Goal: Information Seeking & Learning: Learn about a topic

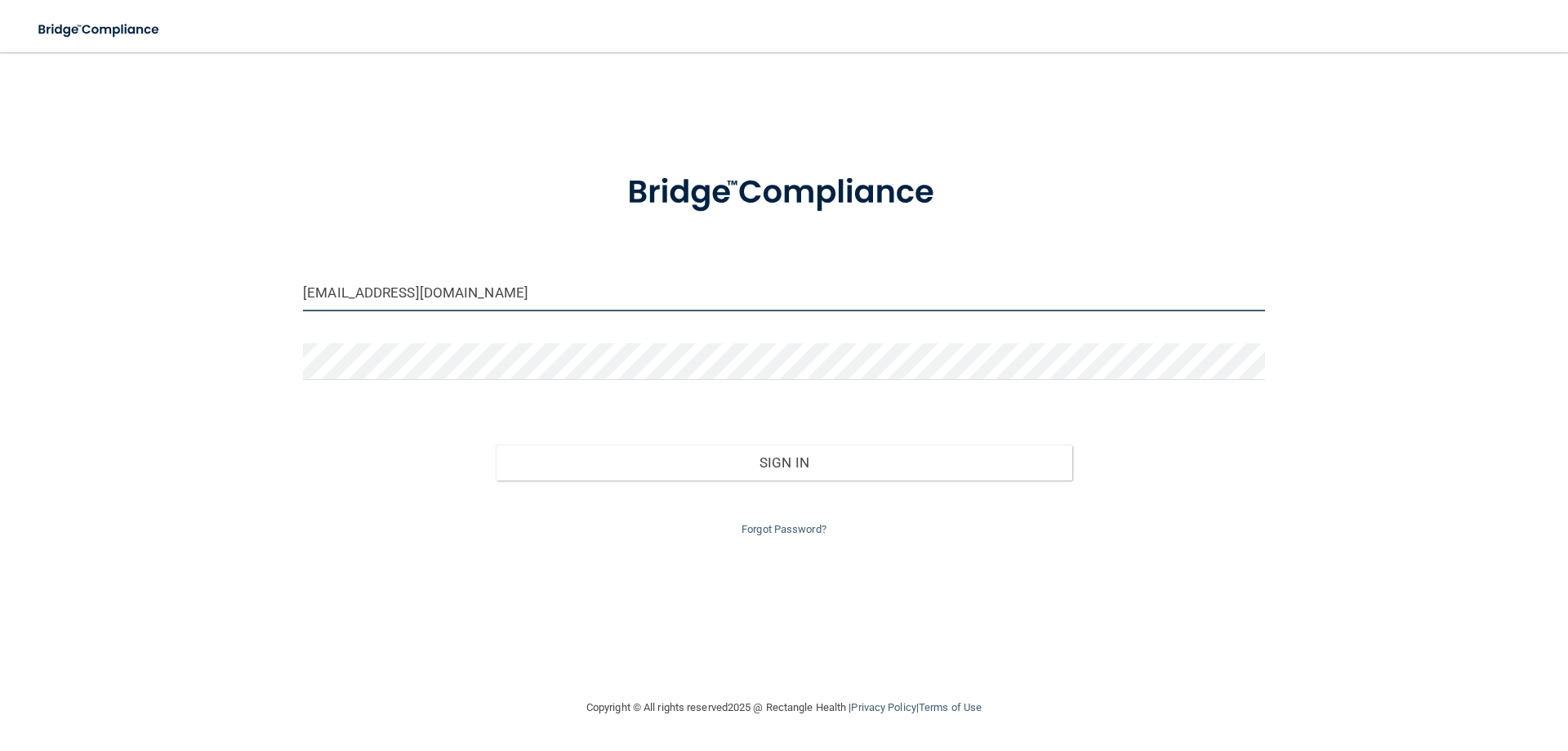
drag, startPoint x: 349, startPoint y: 295, endPoint x: 254, endPoint y: 299, distance: 95.1
click at [252, 299] on div "[EMAIL_ADDRESS][DOMAIN_NAME] Invalid email/password. You don't have permission …" at bounding box center [784, 375] width 1503 height 612
click at [375, 294] on input "[EMAIL_ADDRESS][DOMAIN_NAME]" at bounding box center [784, 293] width 962 height 37
drag, startPoint x: 366, startPoint y: 294, endPoint x: -196, endPoint y: 284, distance: 562.1
click at [0, 284] on html "Toggle navigation Manage My Enterprise Manage My Location [EMAIL_ADDRESS][DOMAI…" at bounding box center [784, 375] width 1568 height 751
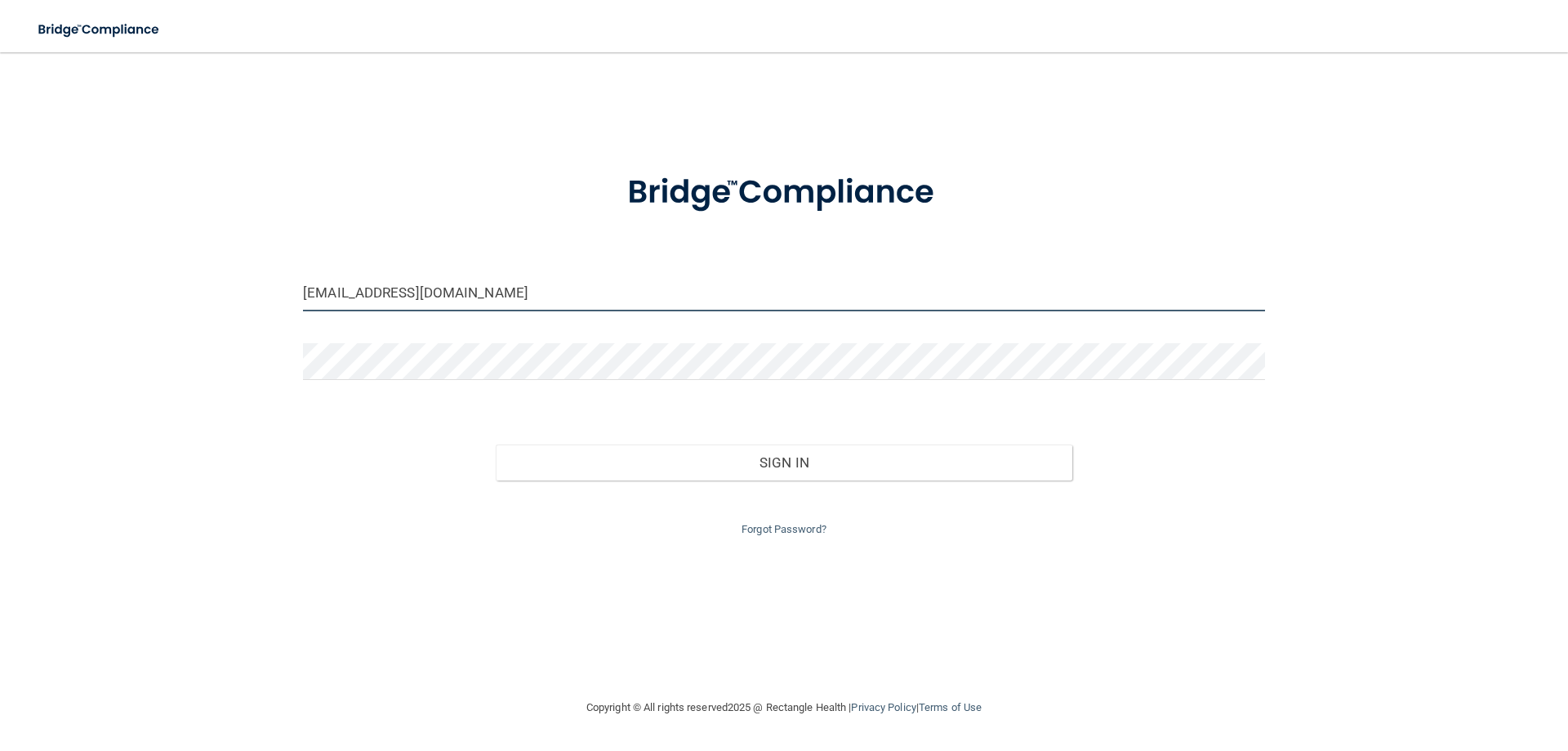
type input "[EMAIL_ADDRESS][DOMAIN_NAME]"
click at [461, 331] on form "[EMAIL_ADDRESS][DOMAIN_NAME] Invalid email/password. You don't have permission …" at bounding box center [784, 345] width 962 height 389
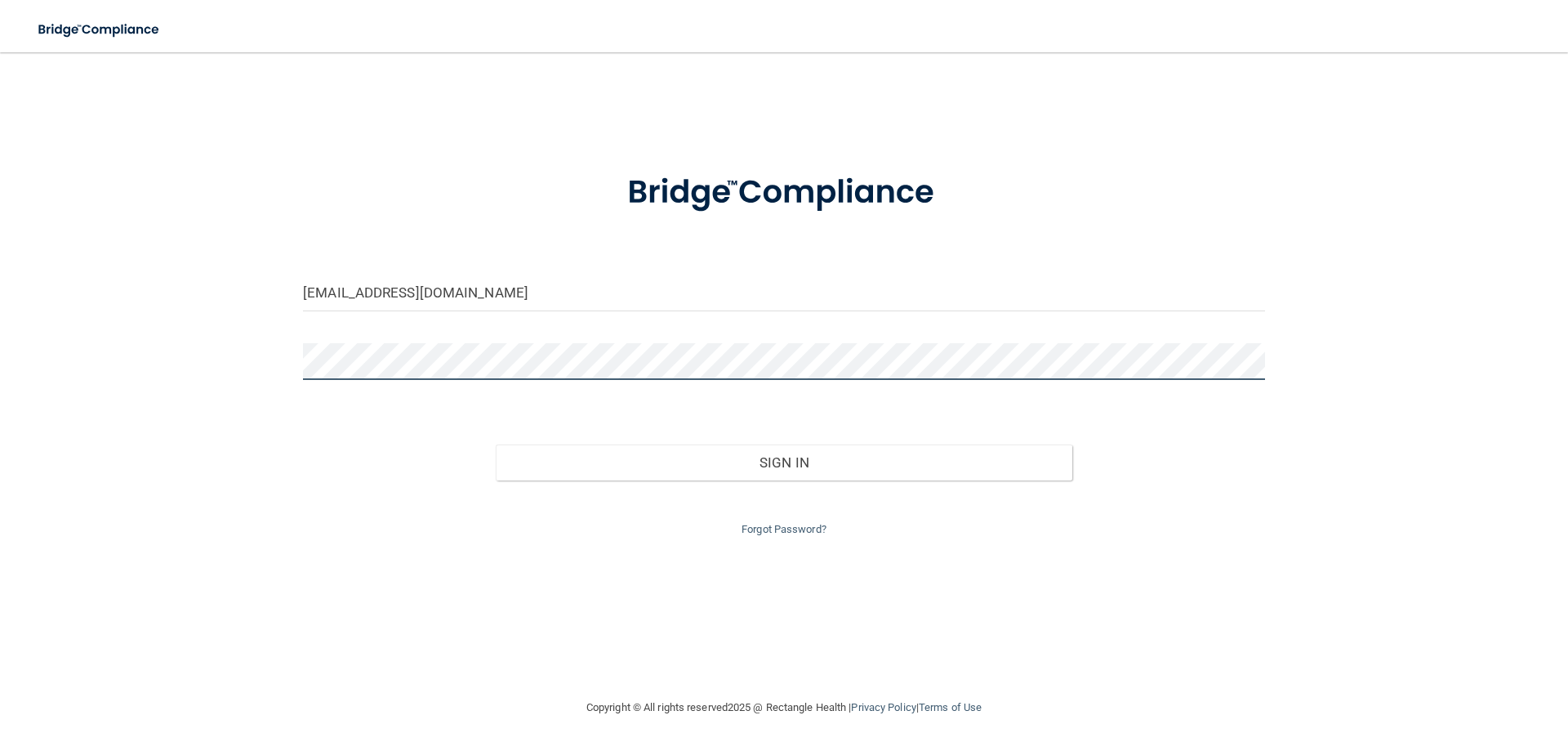
click at [26, 375] on main "[EMAIL_ADDRESS][DOMAIN_NAME] Invalid email/password. You don't have permission …" at bounding box center [784, 401] width 1568 height 698
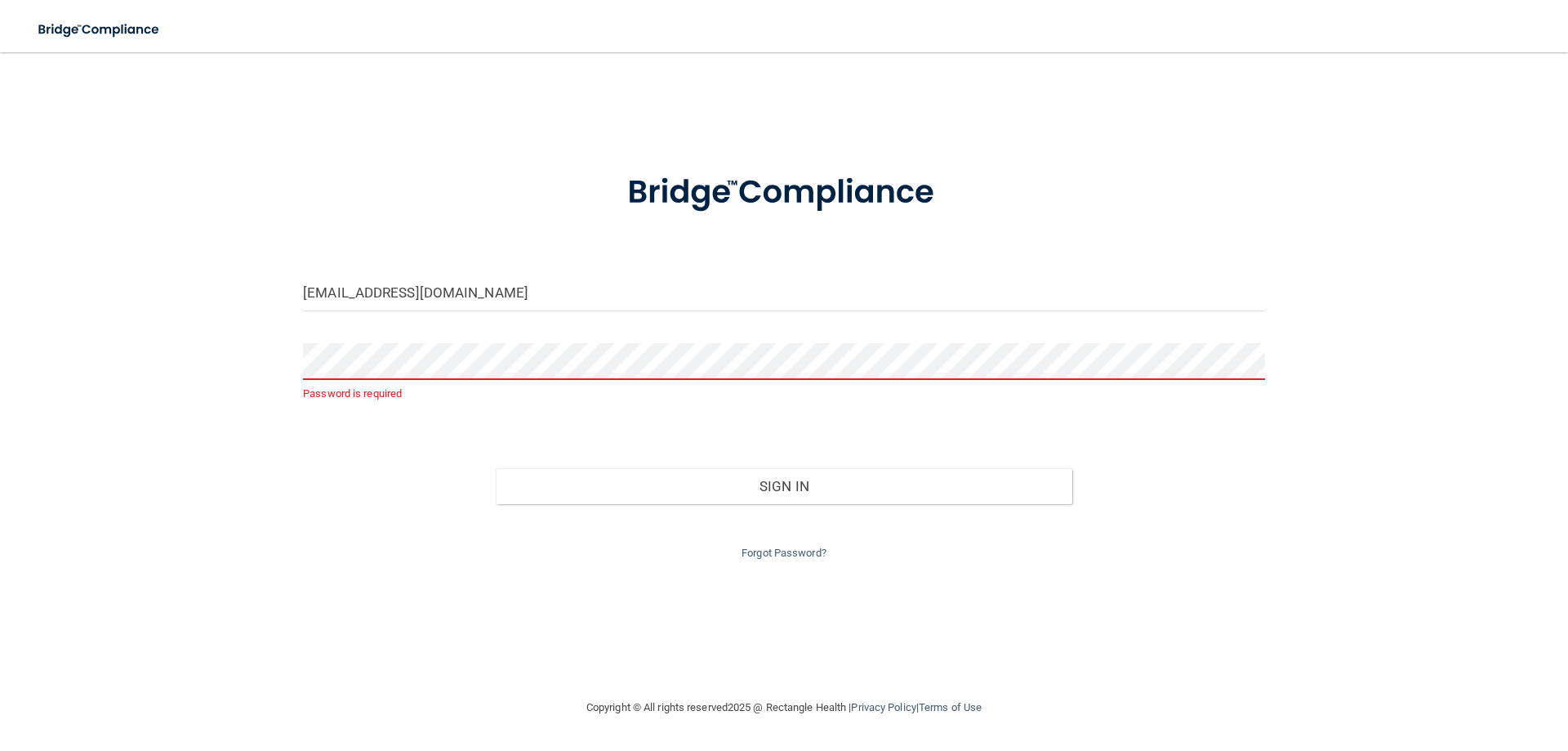
click at [637, 604] on div "[EMAIL_ADDRESS][DOMAIN_NAME] Password is required Invalid email/password. You d…" at bounding box center [784, 375] width 1503 height 612
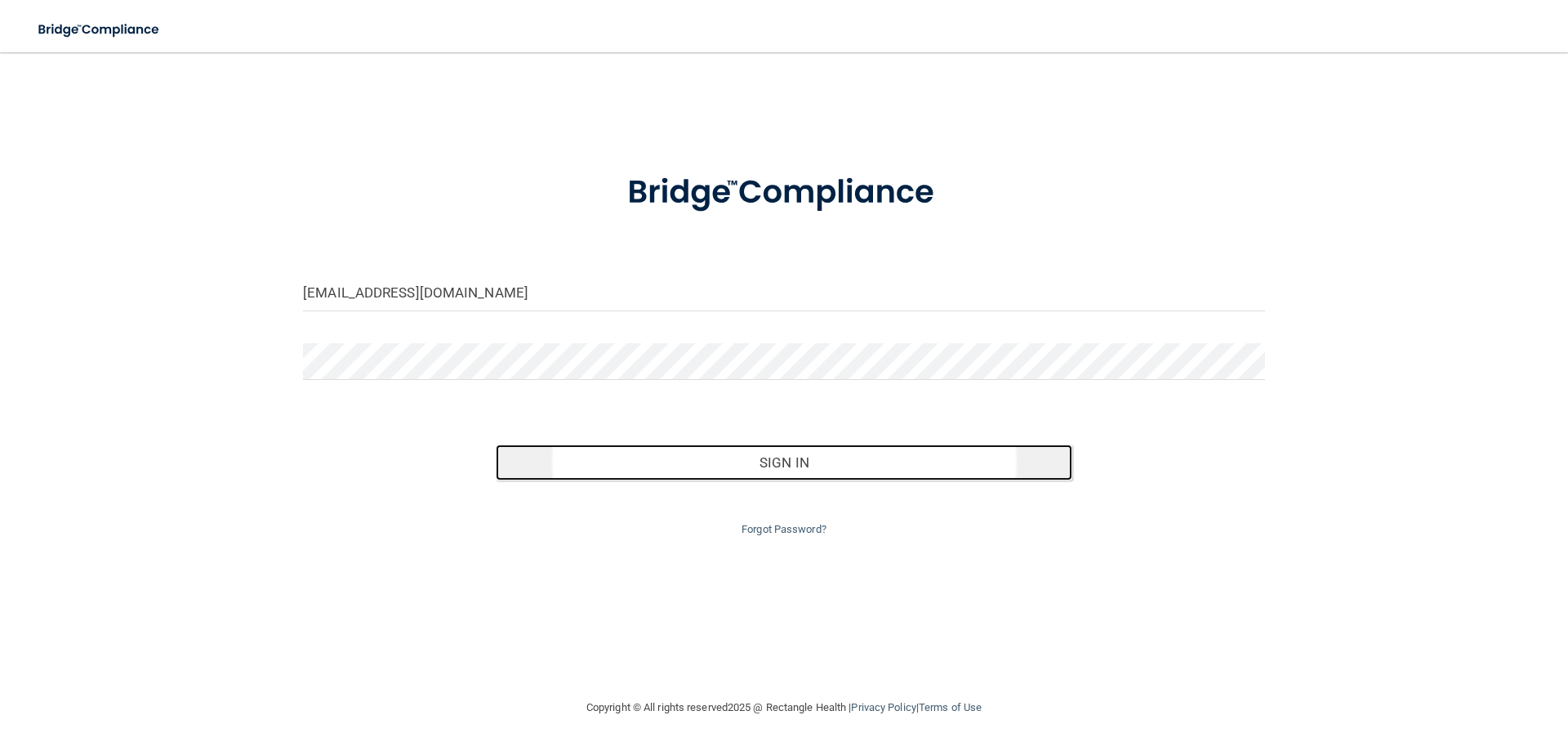
click at [784, 466] on button "Sign In" at bounding box center [784, 462] width 577 height 36
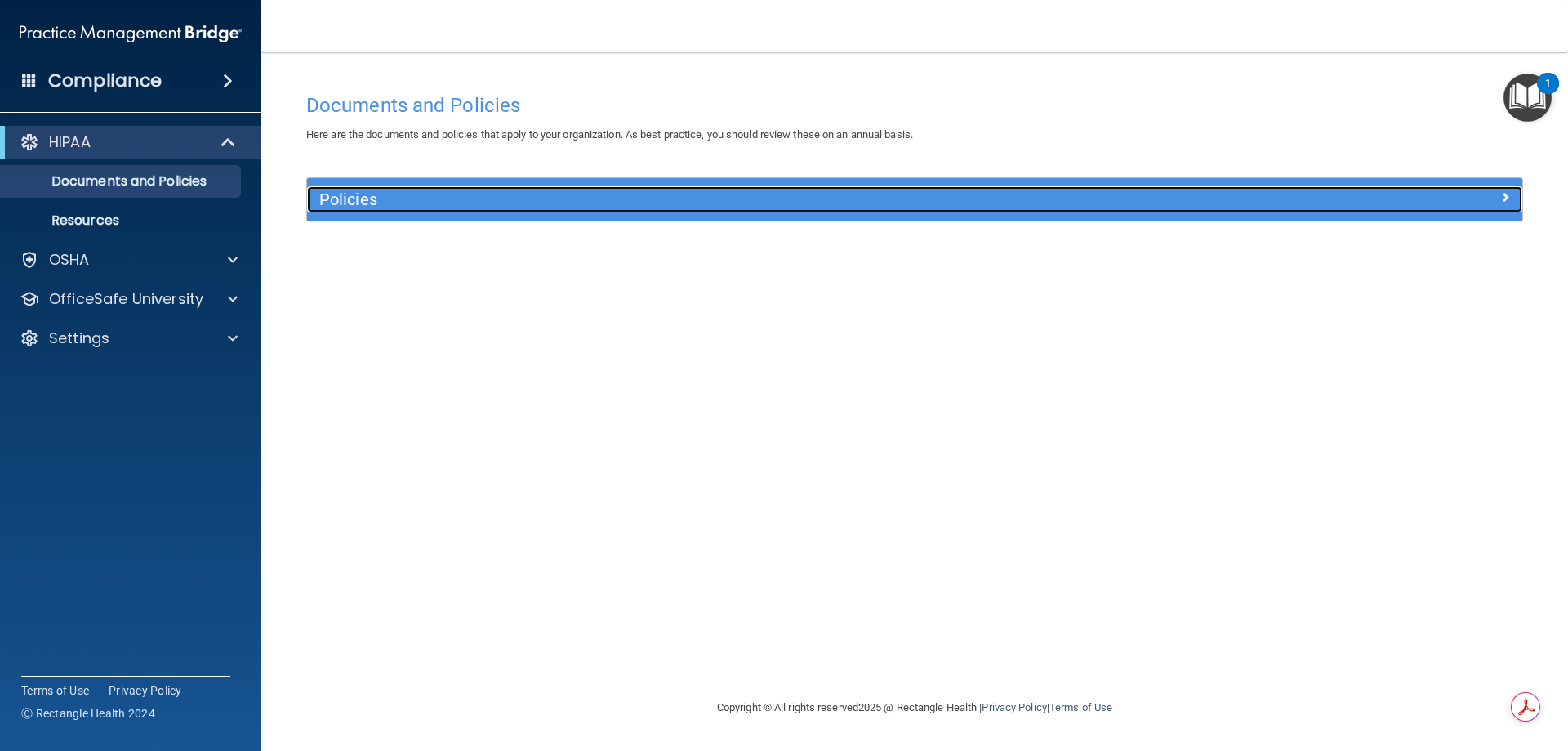
click at [1508, 194] on span at bounding box center [1505, 196] width 9 height 20
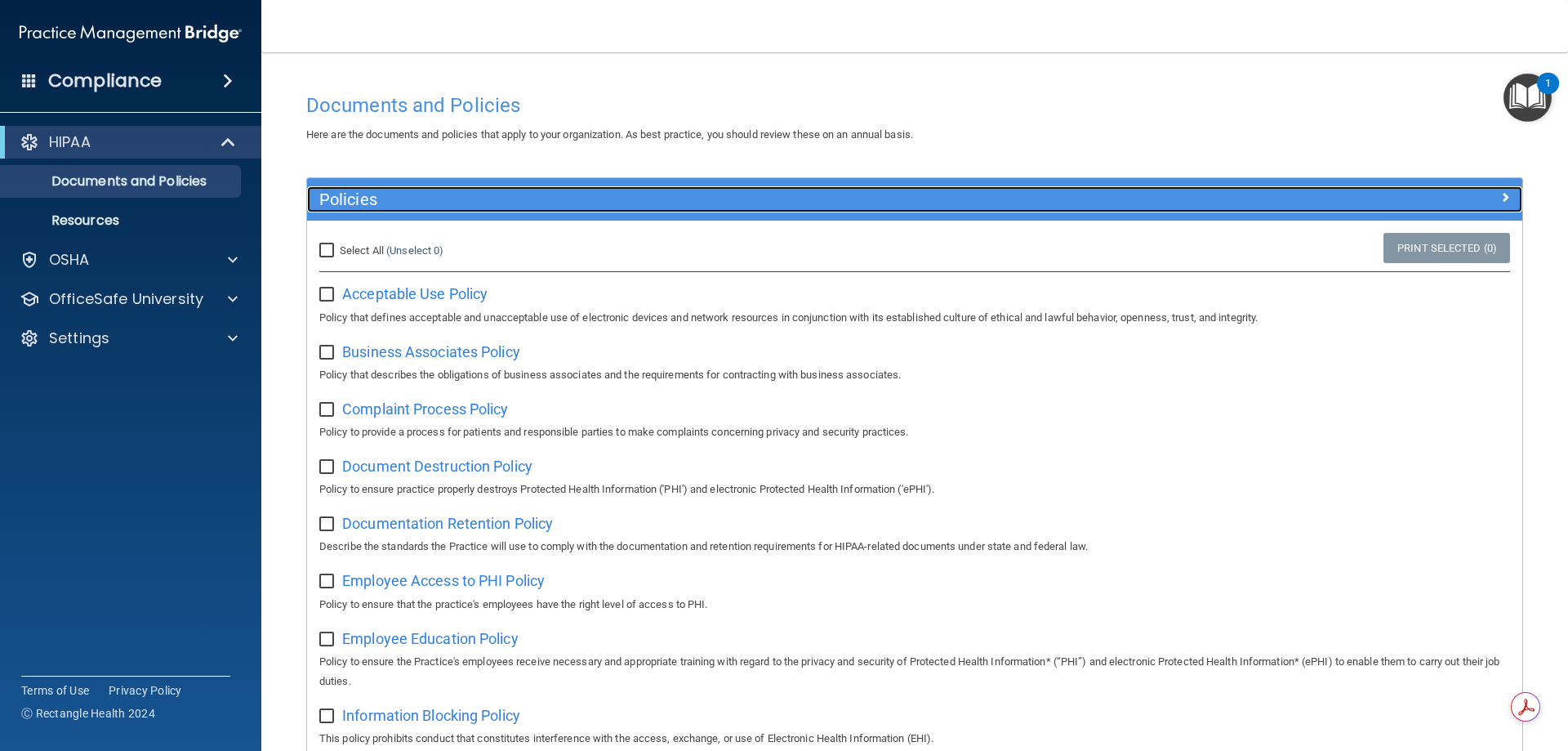
click at [1508, 194] on div at bounding box center [1371, 196] width 304 height 20
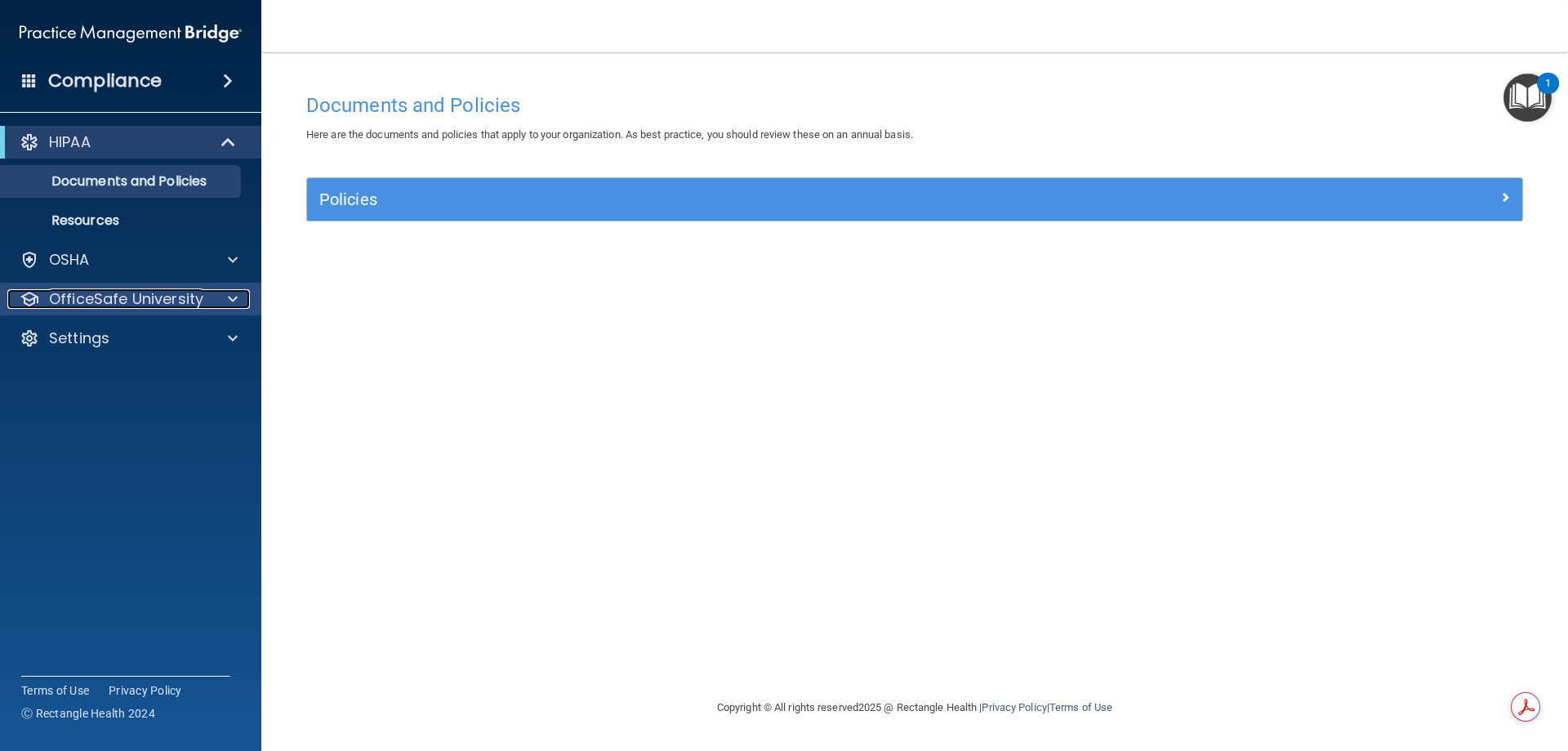
click at [190, 301] on p "OfficeSafe University" at bounding box center [126, 299] width 154 height 20
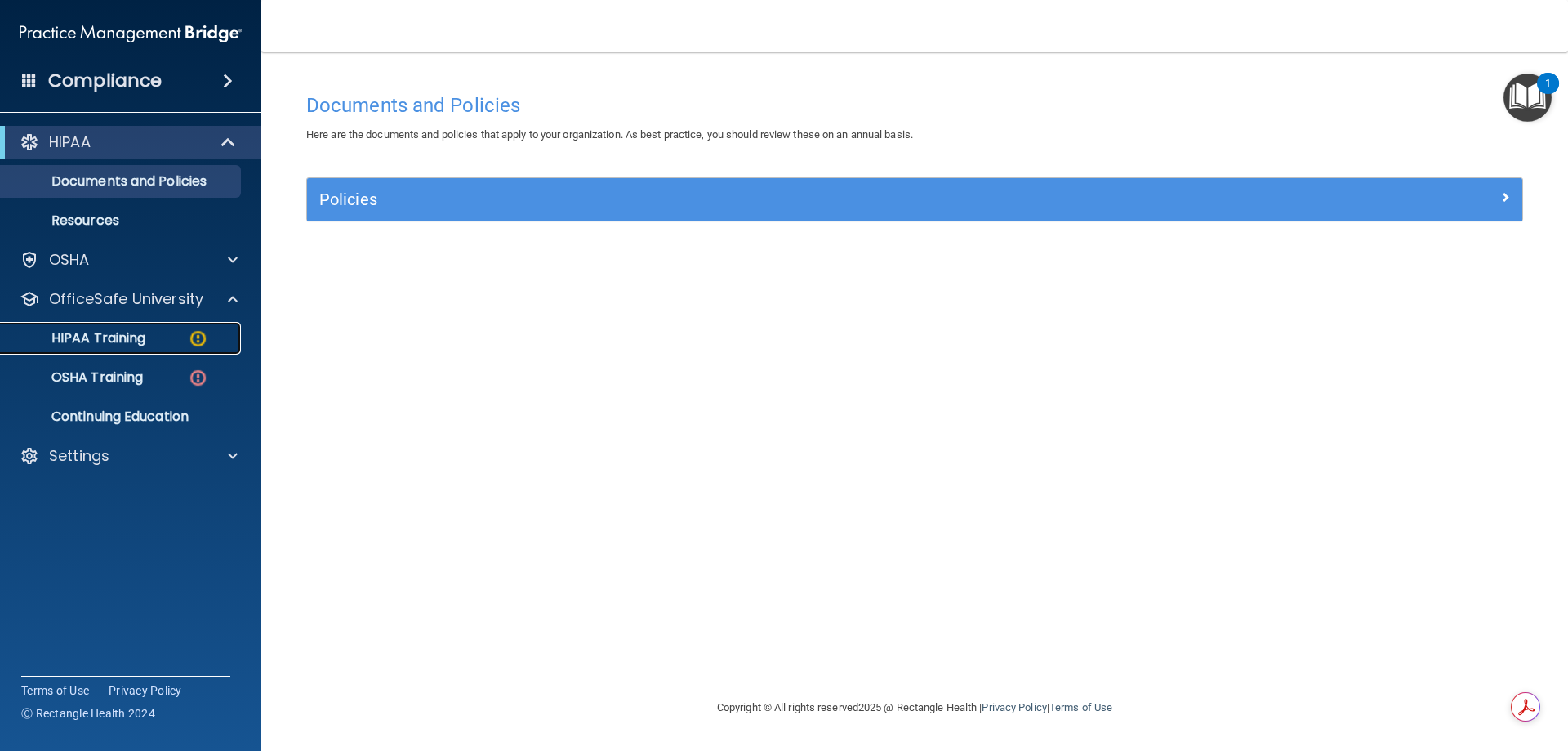
click at [112, 341] on p "HIPAA Training" at bounding box center [77, 337] width 135 height 16
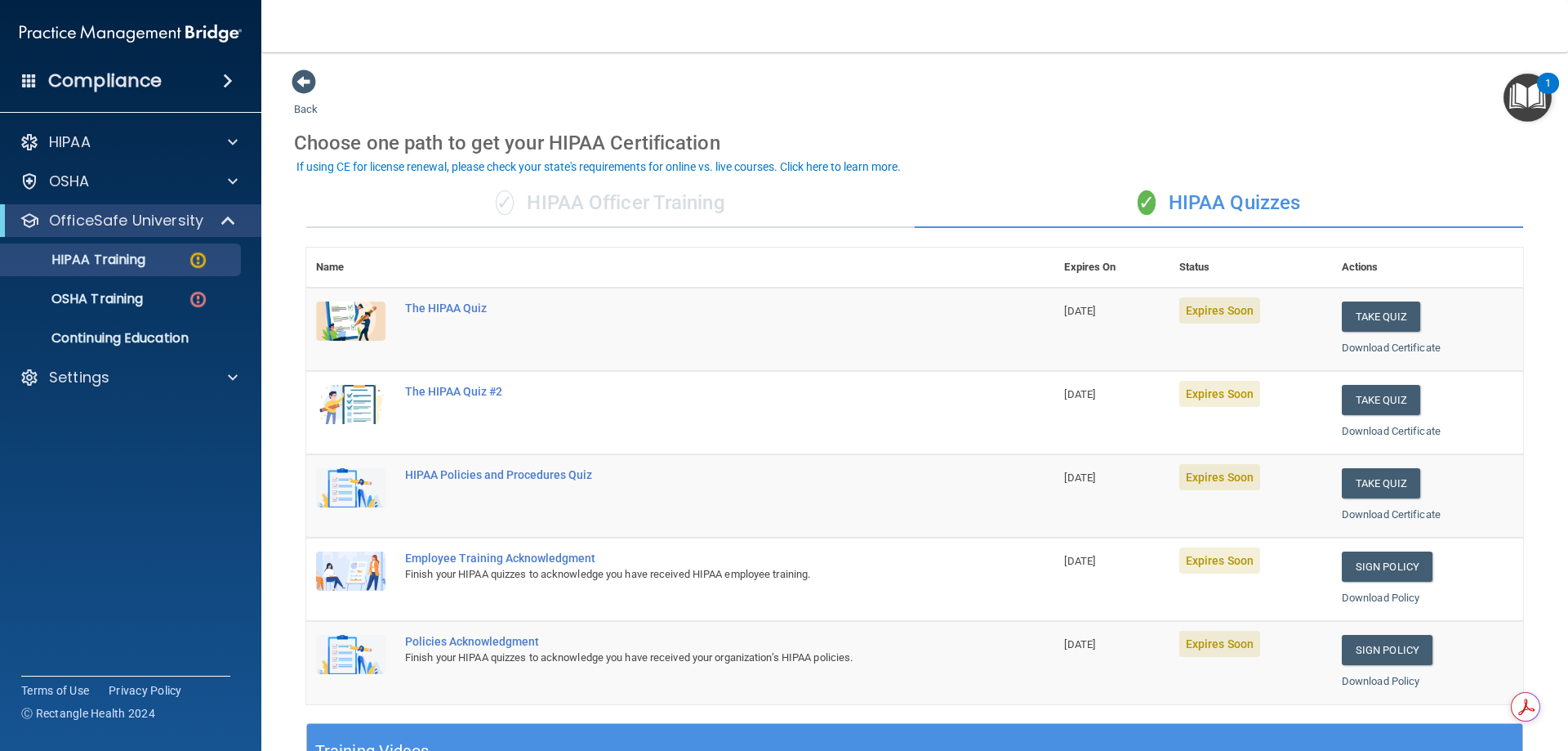
click at [617, 201] on div "✓ HIPAA Officer Training" at bounding box center [610, 203] width 608 height 49
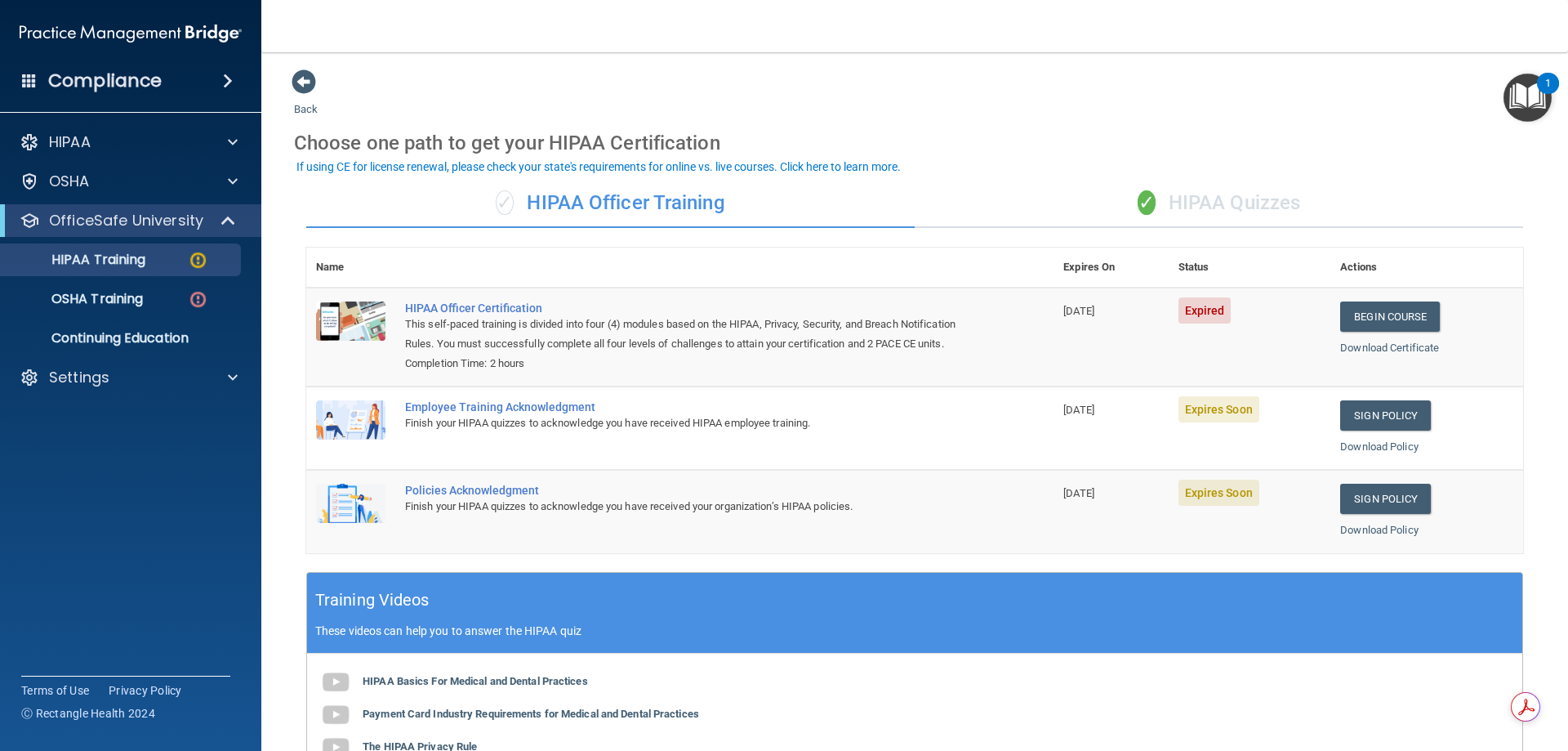
click at [1235, 218] on div "✓ HIPAA Quizzes" at bounding box center [1219, 203] width 608 height 49
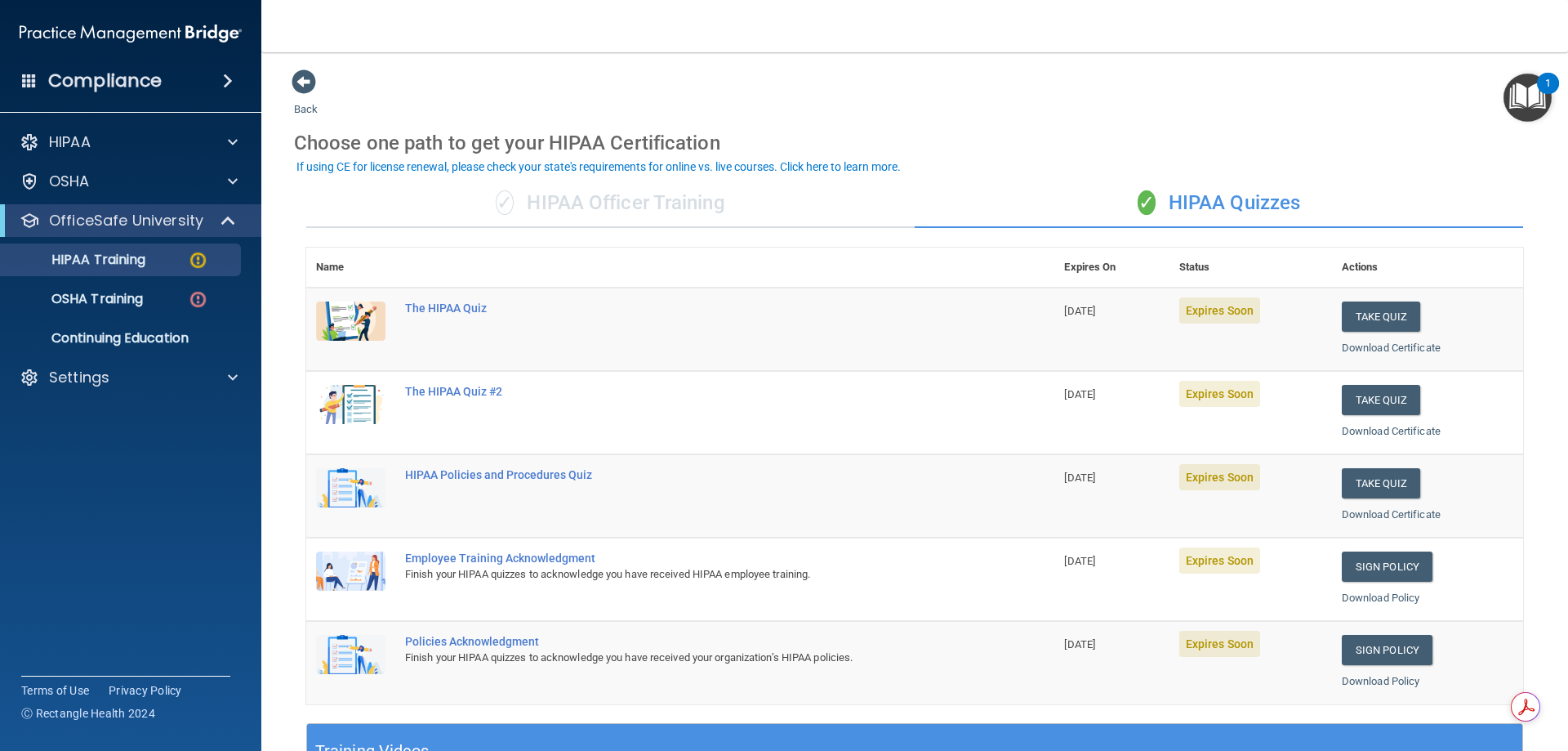
click at [588, 192] on div "✓ HIPAA Officer Training" at bounding box center [610, 203] width 608 height 49
